Goal: Task Accomplishment & Management: Use online tool/utility

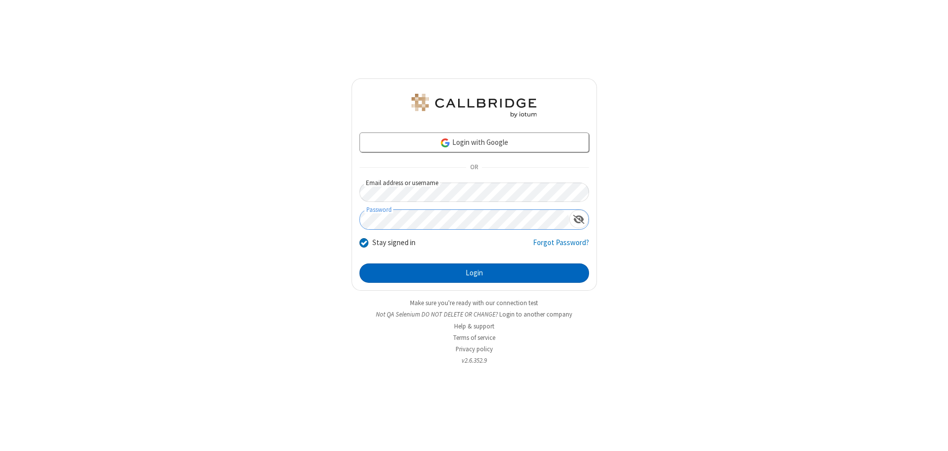
click at [474, 273] on button "Login" at bounding box center [475, 273] width 230 height 20
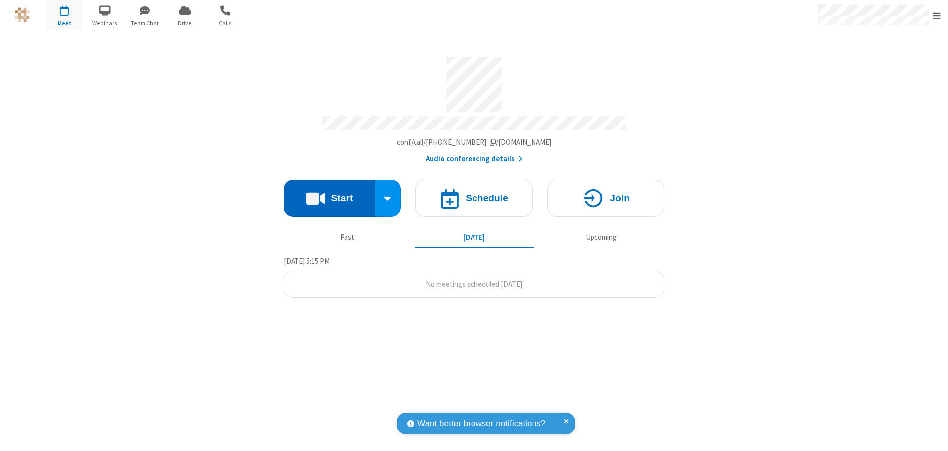
click at [329, 194] on button "Start" at bounding box center [330, 198] width 92 height 37
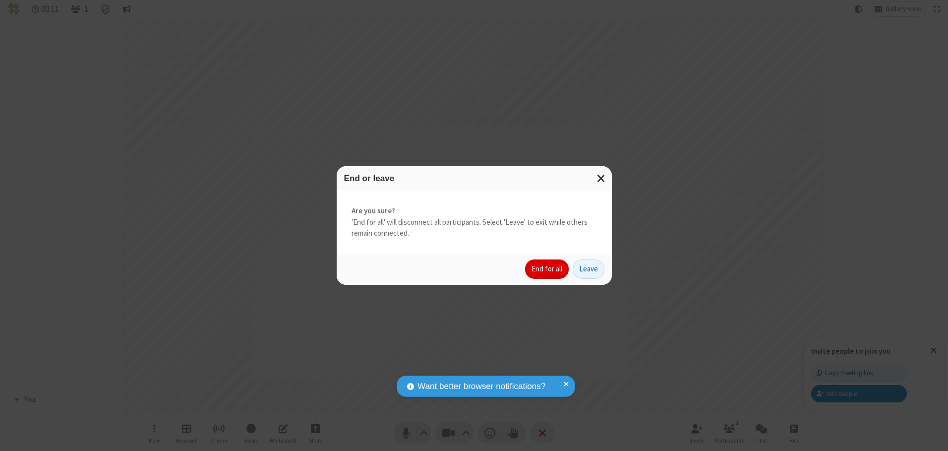
click at [547, 269] on button "End for all" at bounding box center [547, 269] width 44 height 20
